Goal: Task Accomplishment & Management: Manage account settings

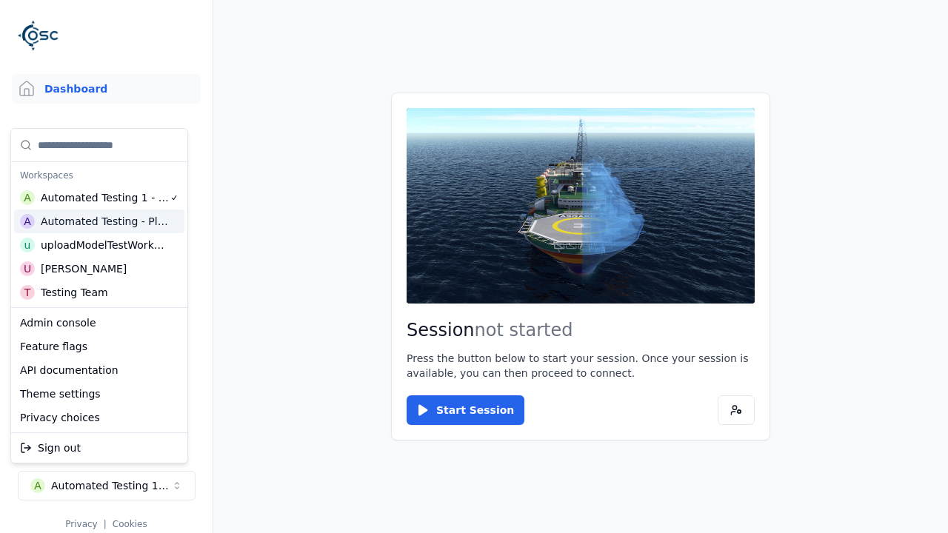
click at [474, 267] on html "Support Dashboard Assets 3D Models Scenes Datasets Recordings Support Documenta…" at bounding box center [474, 266] width 948 height 533
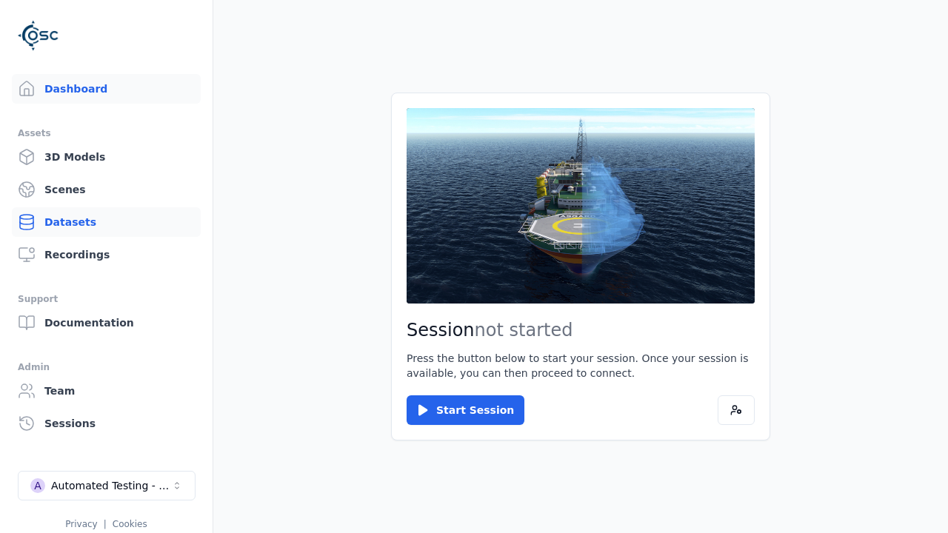
click at [106, 222] on link "Datasets" at bounding box center [106, 222] width 189 height 30
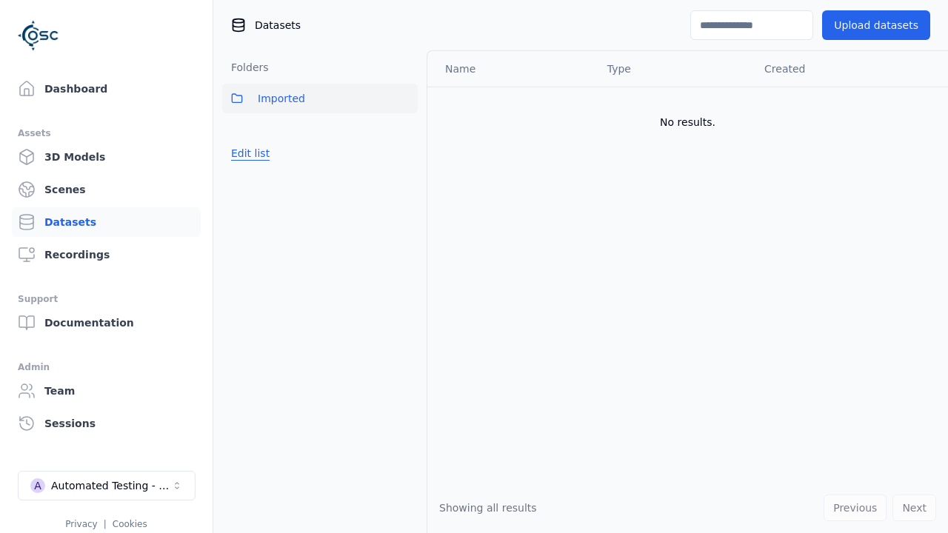
click at [247, 153] on button "Edit list" at bounding box center [250, 153] width 56 height 27
click at [261, 153] on link "Create folder" at bounding box center [265, 153] width 68 height 15
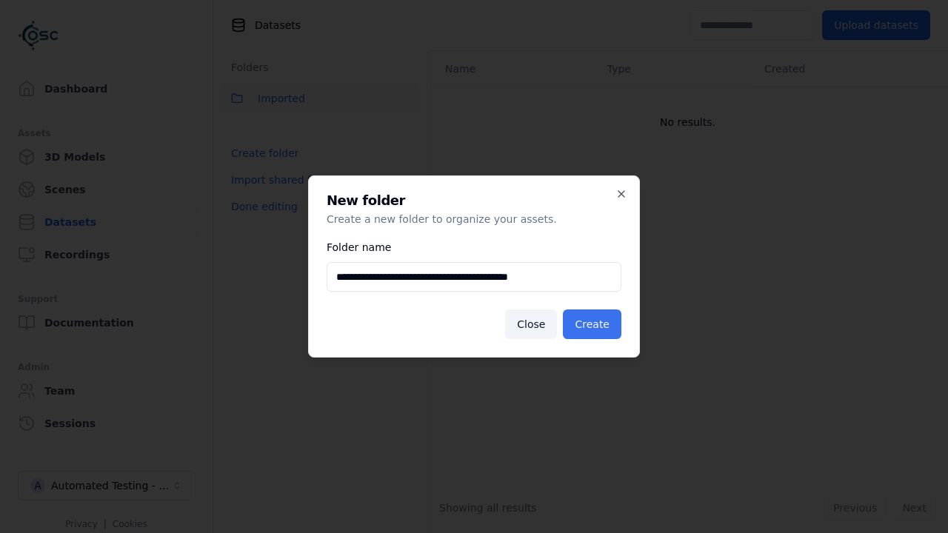
type input "**********"
click at [594, 324] on button "Create" at bounding box center [592, 325] width 59 height 30
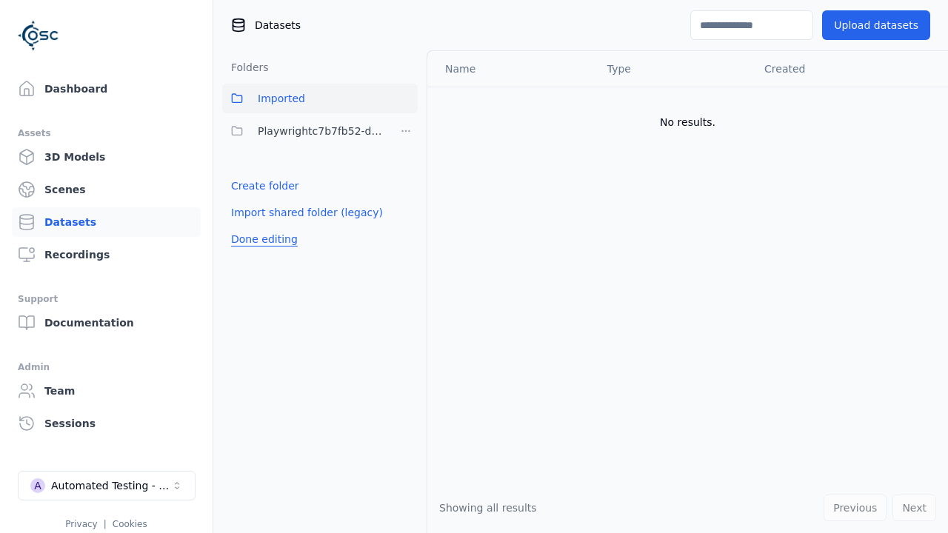
click at [260, 239] on button "Done editing" at bounding box center [264, 239] width 84 height 27
click at [247, 186] on button "Edit list" at bounding box center [250, 186] width 56 height 27
click at [406, 131] on html "Support Dashboard Assets 3D Models Scenes Datasets Recordings Support Documenta…" at bounding box center [474, 266] width 948 height 533
click at [405, 209] on div "Rename" at bounding box center [410, 209] width 99 height 24
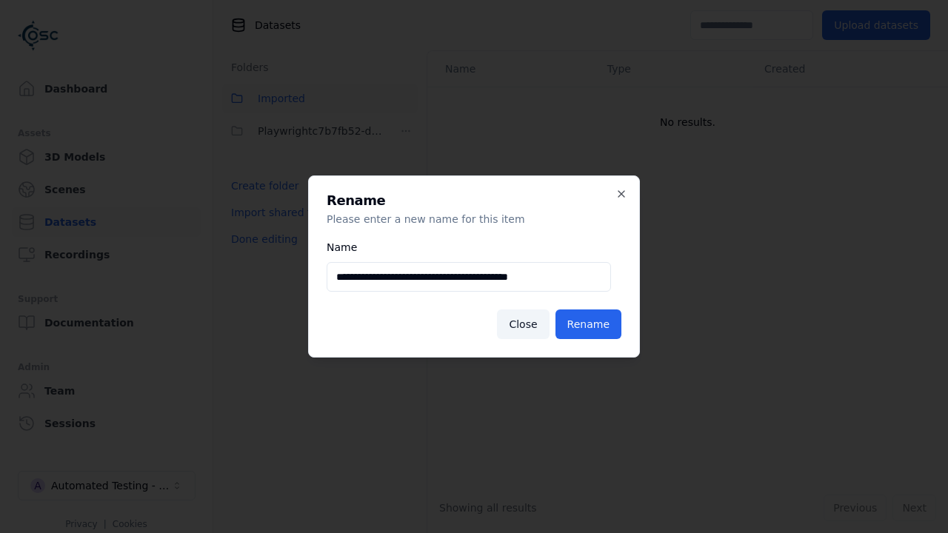
click at [469, 277] on input "**********" at bounding box center [469, 277] width 284 height 30
type input "**********"
click at [590, 324] on button "Rename" at bounding box center [589, 325] width 66 height 30
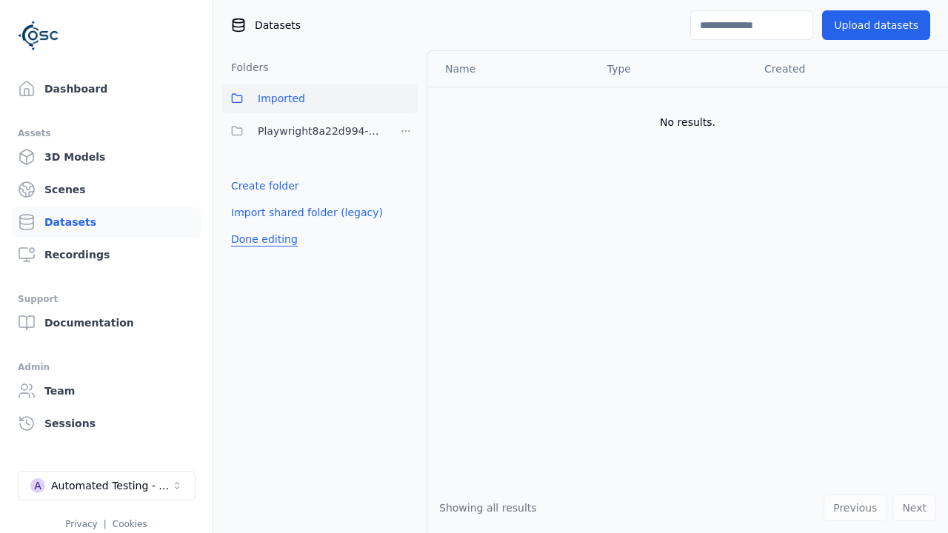
click at [260, 239] on button "Done editing" at bounding box center [264, 239] width 84 height 27
click at [247, 226] on button "Done editing" at bounding box center [264, 239] width 84 height 27
click at [406, 131] on html "Support Dashboard Assets 3D Models Scenes Datasets Recordings Support Documenta…" at bounding box center [474, 266] width 948 height 533
